Goal: Task Accomplishment & Management: Use online tool/utility

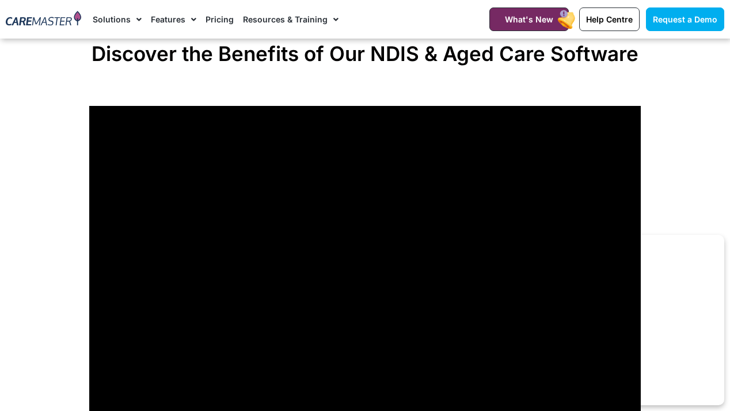
scroll to position [851, 0]
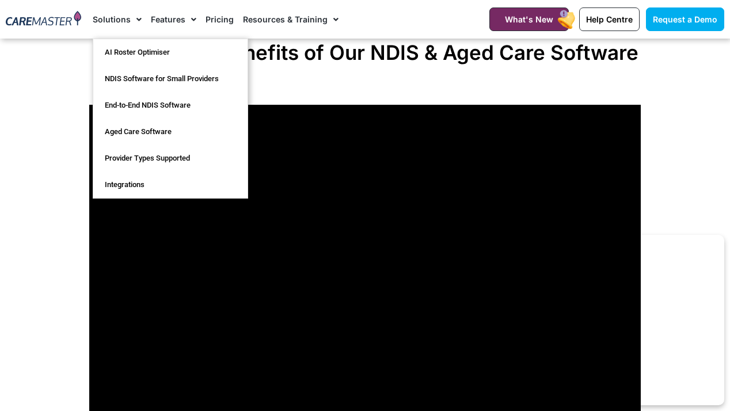
click at [58, 23] on img at bounding box center [43, 19] width 75 height 17
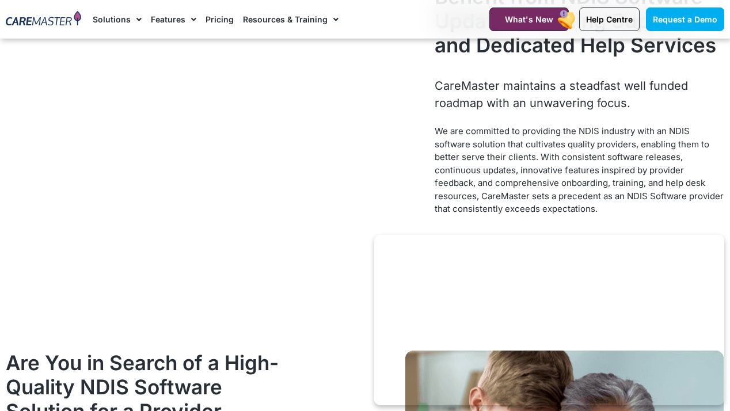
scroll to position [1475, 0]
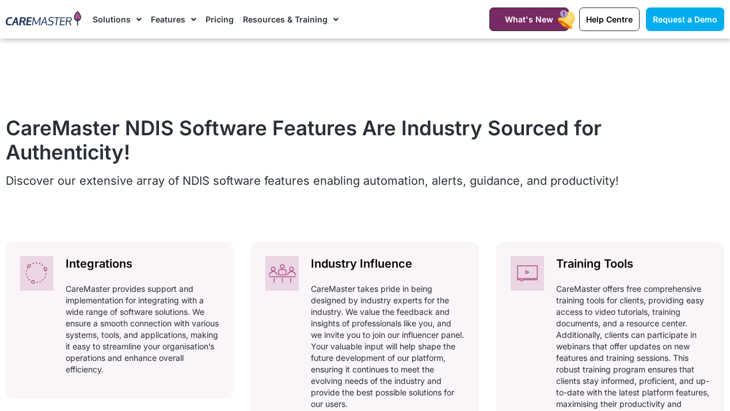
scroll to position [401, 0]
